Goal: Obtain resource: Download file/media

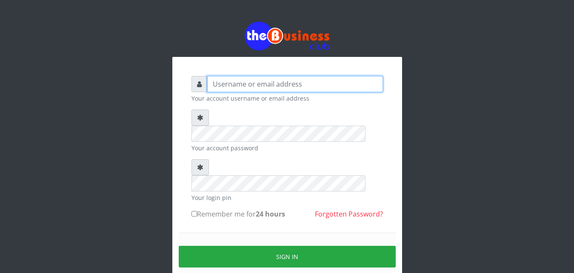
click at [268, 88] on input "text" at bounding box center [295, 84] width 176 height 16
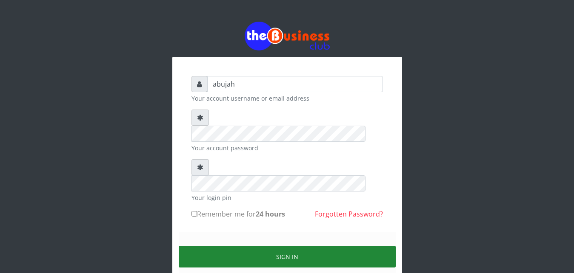
click at [257, 246] on button "Sign in" at bounding box center [287, 257] width 217 height 22
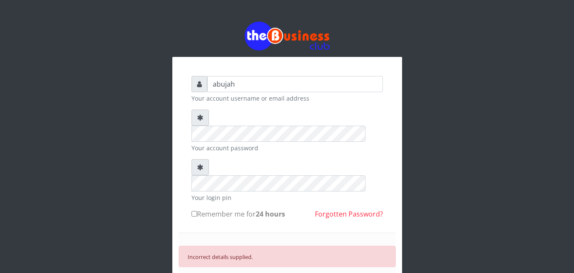
click at [249, 83] on input "abujah" at bounding box center [295, 84] width 176 height 16
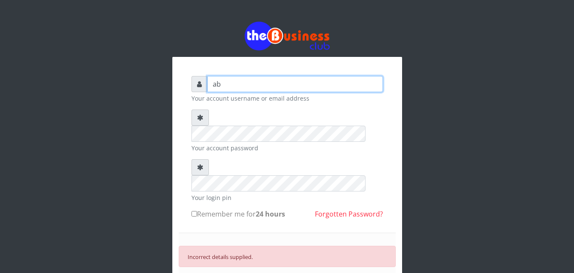
type input "a"
type input "[EMAIL_ADDRESS][DOMAIN_NAME]"
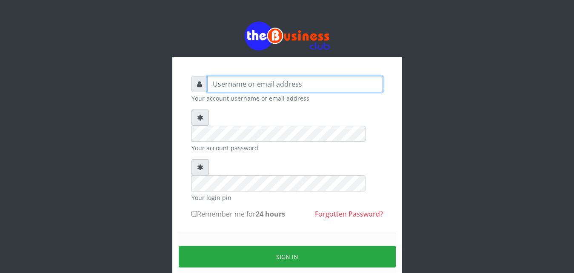
click at [234, 80] on input "text" at bounding box center [295, 84] width 176 height 16
type input "abujah"
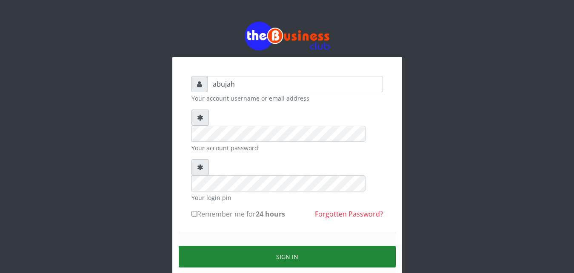
click at [274, 246] on button "Sign in" at bounding box center [287, 257] width 217 height 22
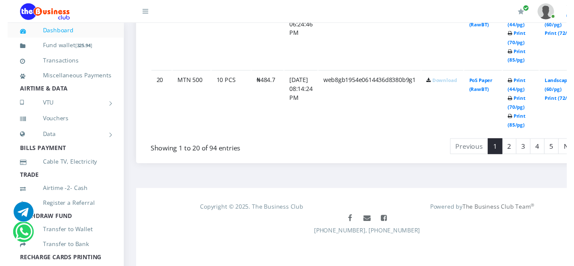
scroll to position [1741, 0]
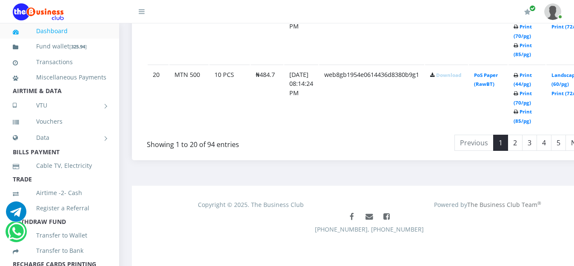
drag, startPoint x: 0, startPoint y: 0, endPoint x: 581, endPoint y: 273, distance: 641.3
click at [522, 139] on link "2" at bounding box center [514, 143] width 15 height 16
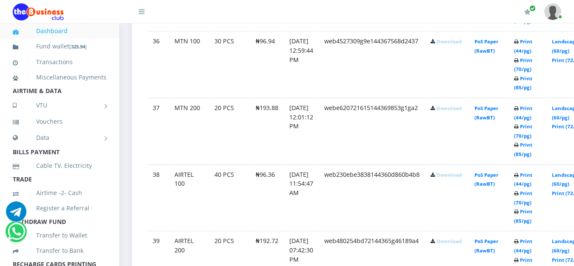
scroll to position [1502, 0]
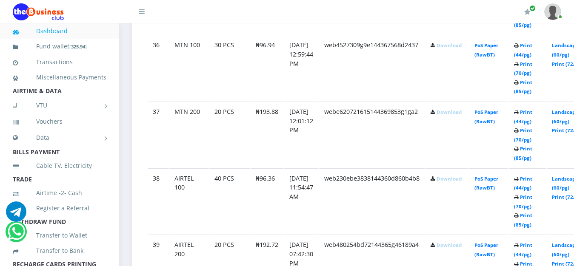
click at [461, 115] on link "Download" at bounding box center [448, 112] width 25 height 6
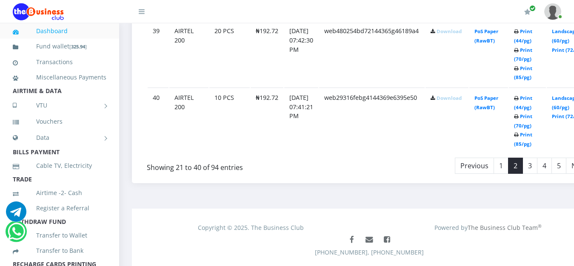
scroll to position [1719, 0]
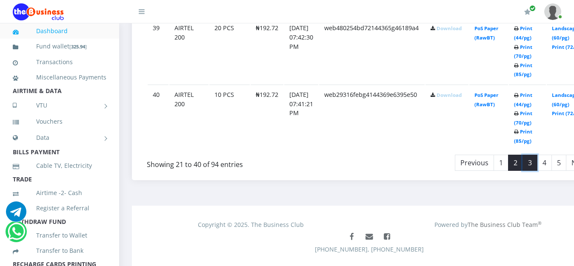
click at [537, 166] on link "3" at bounding box center [529, 163] width 15 height 16
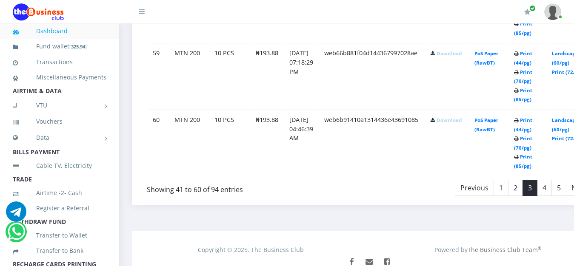
scroll to position [1711, 0]
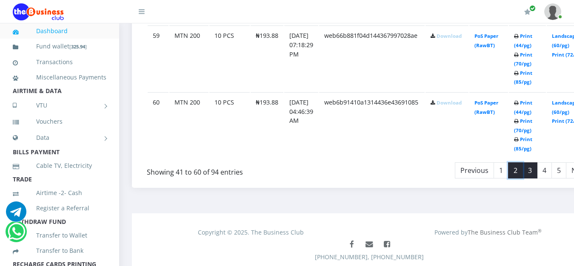
click at [522, 176] on link "2" at bounding box center [515, 170] width 15 height 16
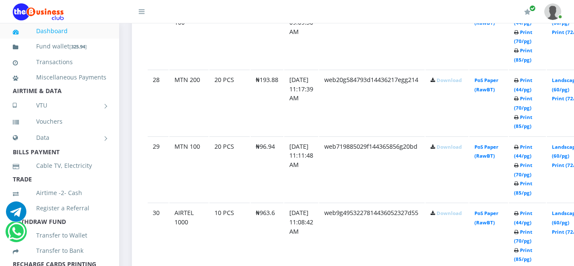
scroll to position [931, 0]
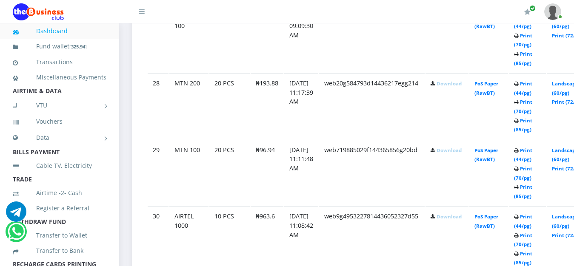
click at [461, 86] on link "Download" at bounding box center [448, 83] width 25 height 6
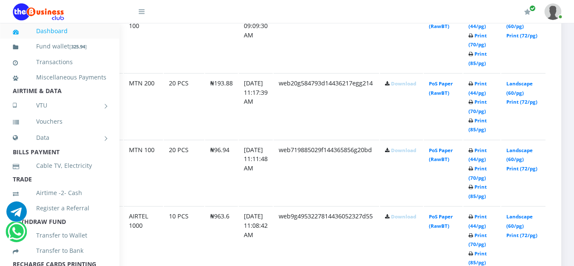
scroll to position [931, 58]
